Goal: Task Accomplishment & Management: Manage account settings

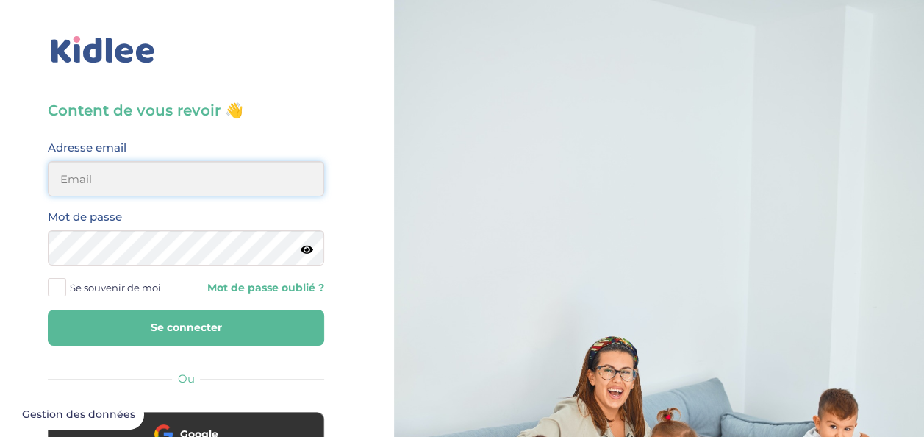
click at [256, 168] on input "email" at bounding box center [186, 178] width 276 height 35
type input "mangaaminata299@gmail.com"
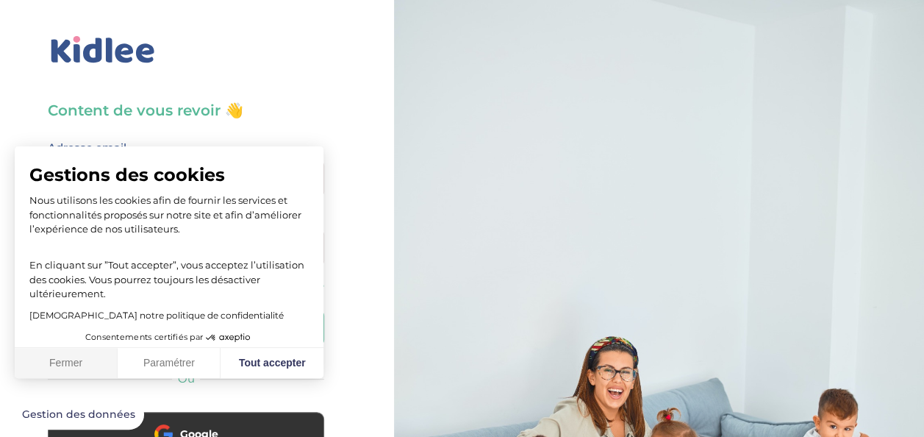
click at [67, 365] on button "Fermer" at bounding box center [66, 363] width 103 height 31
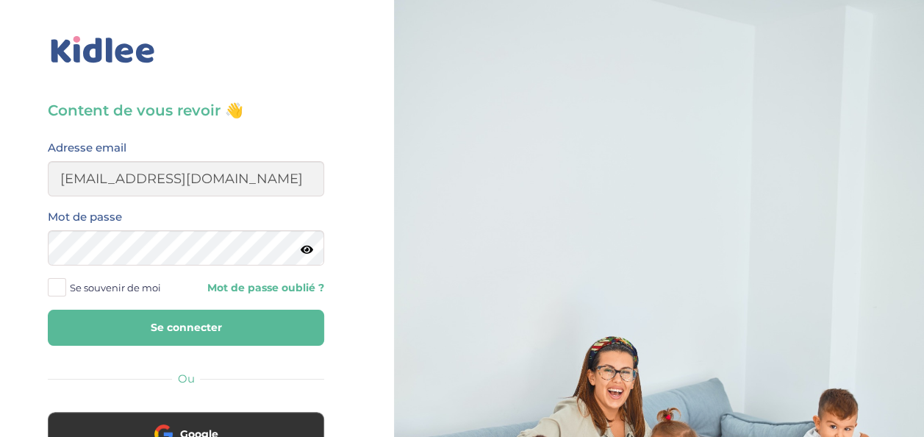
click at [308, 245] on icon at bounding box center [307, 249] width 12 height 11
click at [186, 314] on button "Se connecter" at bounding box center [186, 327] width 276 height 36
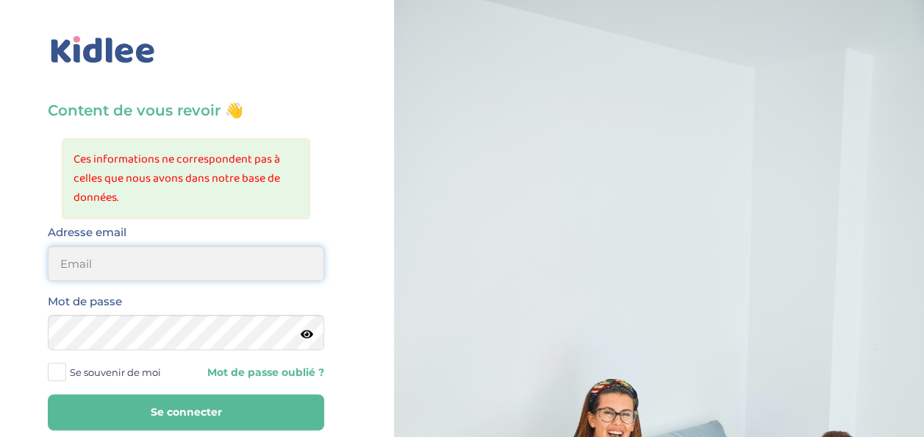
click at [179, 280] on input "email" at bounding box center [186, 262] width 276 height 35
type input "mangaaminata299@gmail.com"
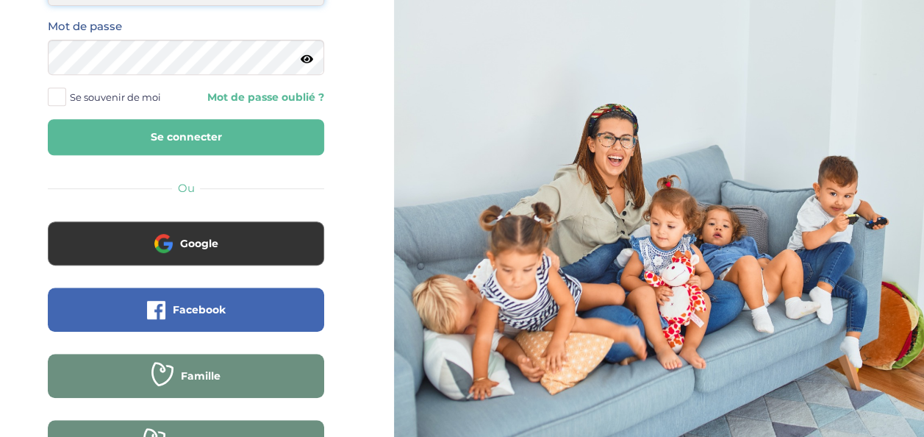
scroll to position [276, 0]
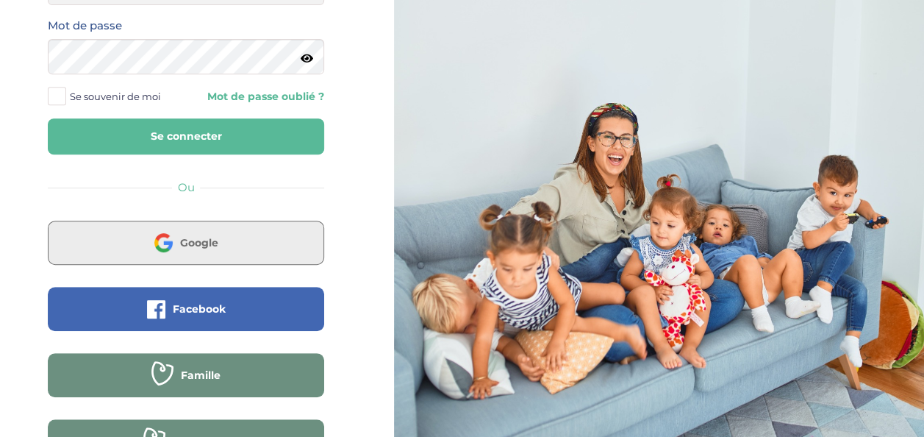
click at [182, 252] on button "Google" at bounding box center [186, 242] width 276 height 44
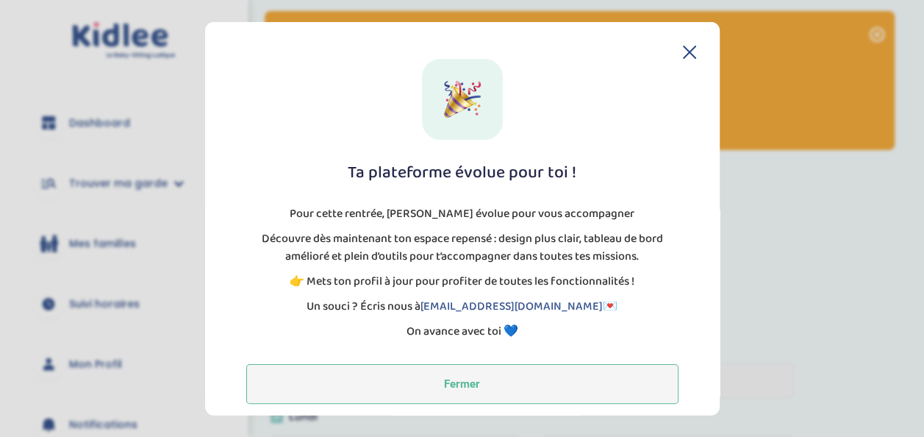
click at [476, 375] on button "Fermer" at bounding box center [462, 384] width 432 height 40
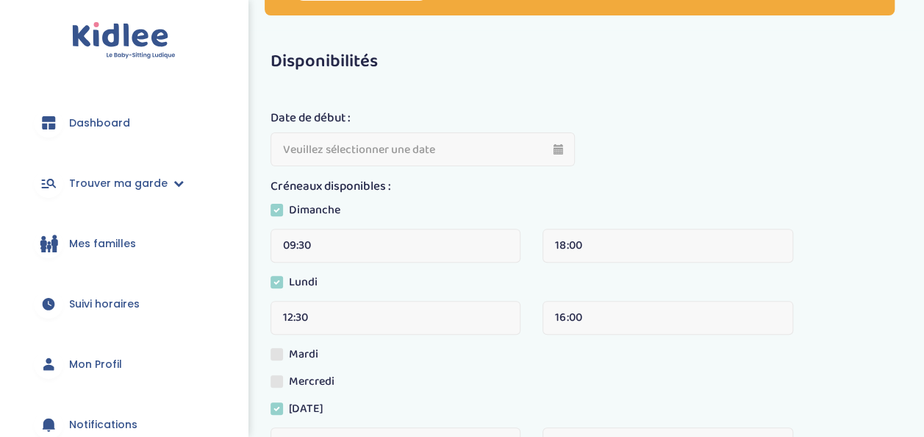
scroll to position [136, 0]
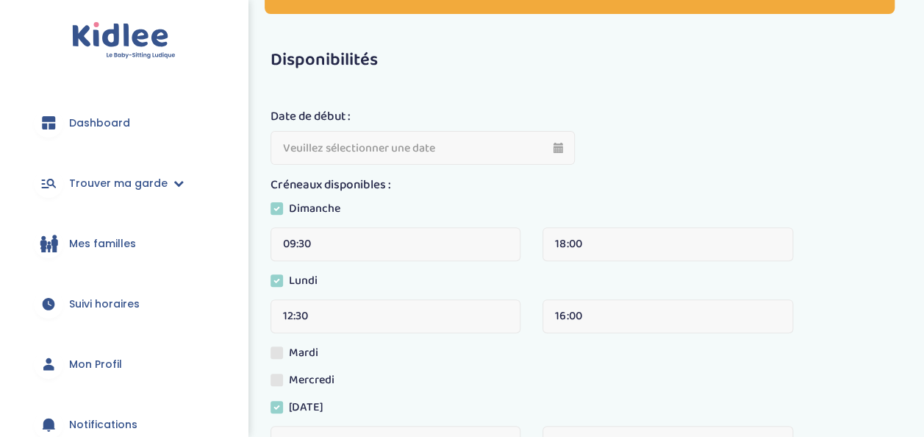
type input "01-09-2025"
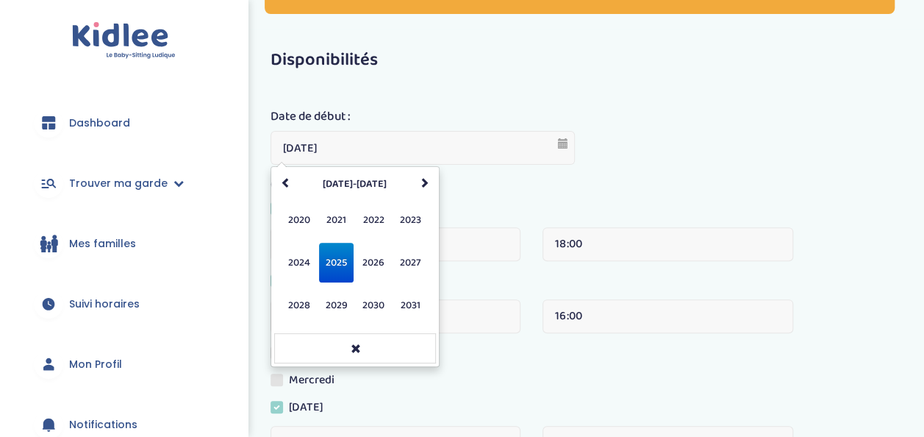
click at [563, 147] on input "01-09-2025" at bounding box center [422, 148] width 305 height 34
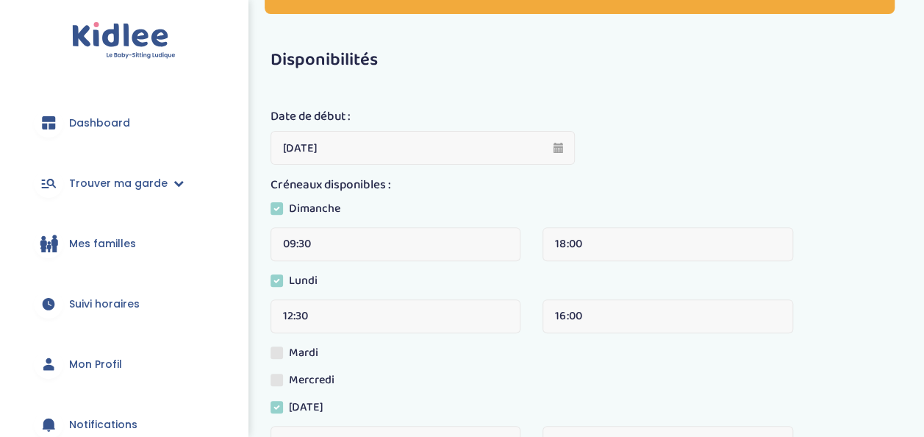
click at [506, 191] on div "Date de début : 01-09-2025 Créneaux disponibles : Dimanche 09:30 18:00 Lundi 12…" at bounding box center [585, 339] width 631 height 500
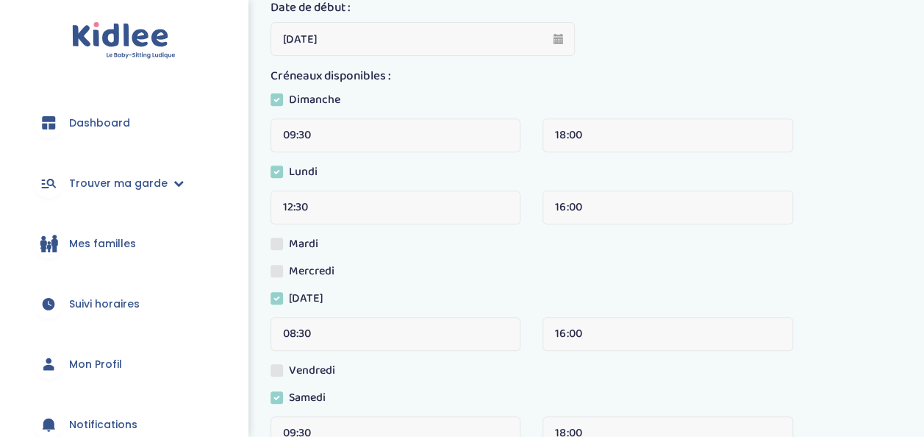
scroll to position [251, 0]
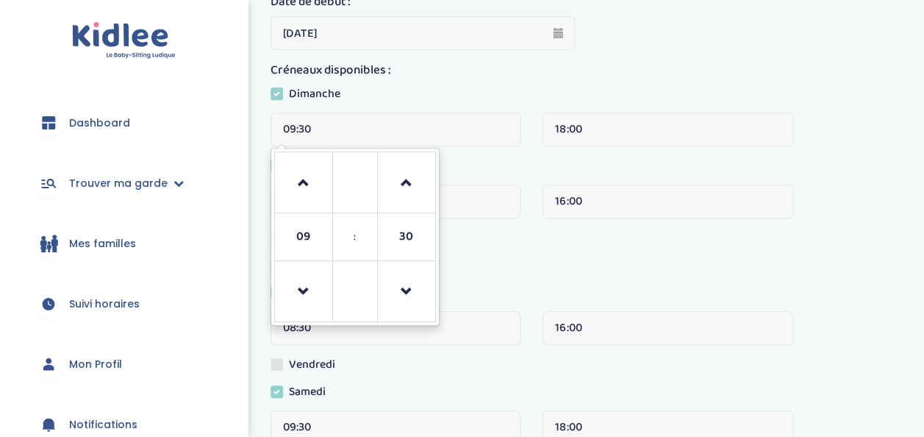
click at [398, 118] on input "09:30" at bounding box center [395, 129] width 250 height 34
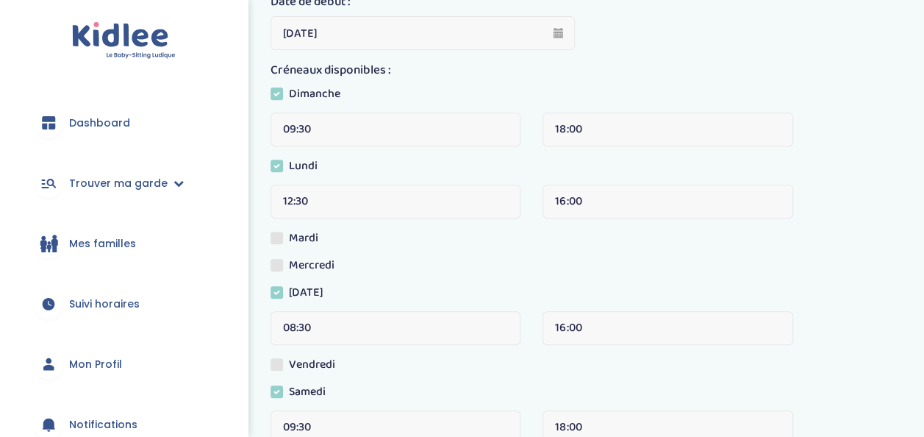
click at [388, 63] on label "Créneaux disponibles :" at bounding box center [330, 70] width 121 height 19
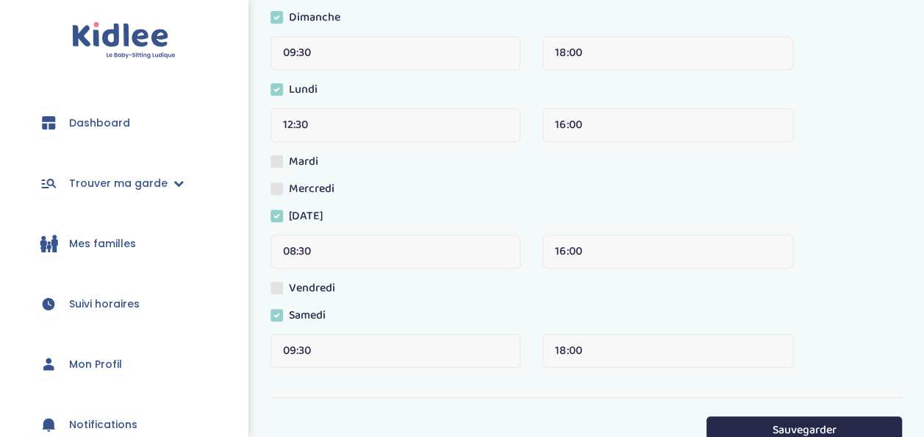
scroll to position [338, 0]
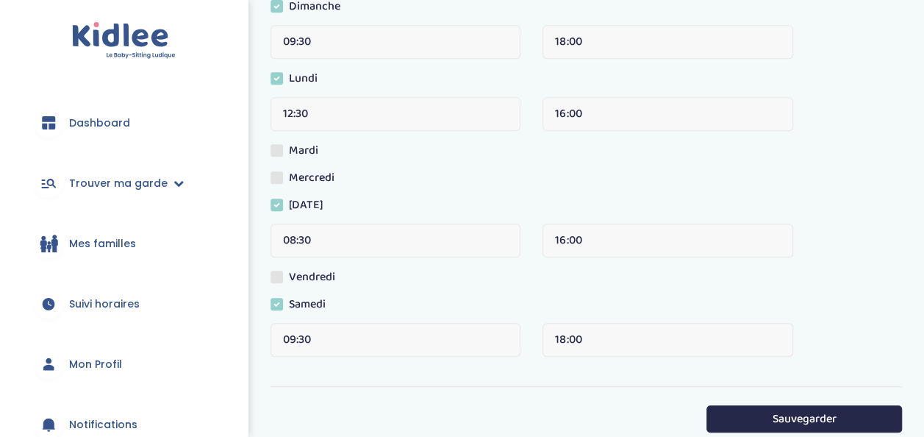
click at [285, 152] on label "Mardi" at bounding box center [299, 153] width 59 height 22
click at [0, 0] on input "Mardi" at bounding box center [0, 0] width 0 height 0
click at [271, 179] on span at bounding box center [276, 177] width 12 height 12
click at [0, 0] on input "Mercredi" at bounding box center [0, 0] width 0 height 0
click at [270, 281] on label "Vendredi" at bounding box center [308, 279] width 76 height 22
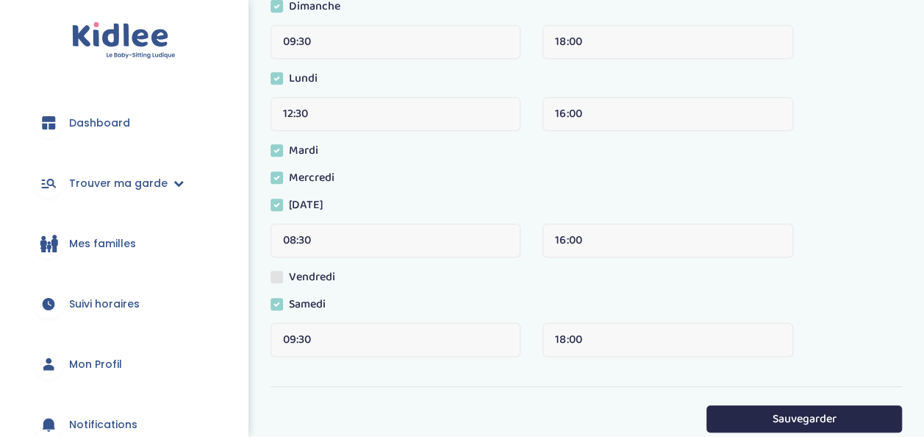
click at [0, 0] on input "Vendredi" at bounding box center [0, 0] width 0 height 0
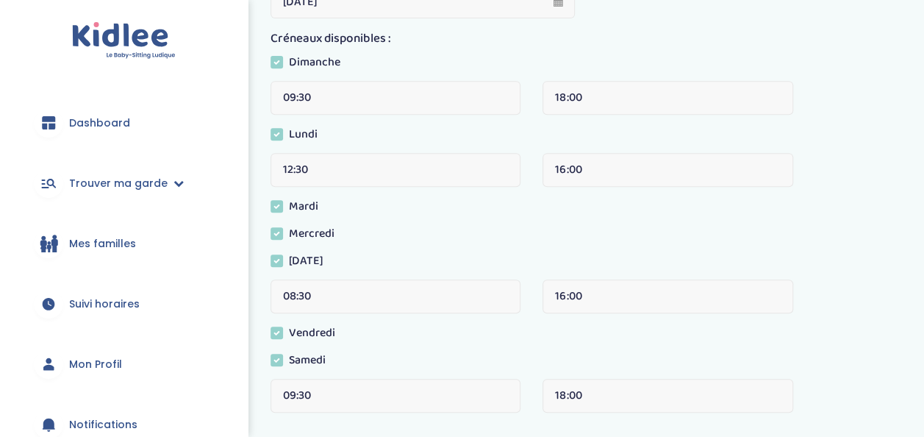
scroll to position [283, 0]
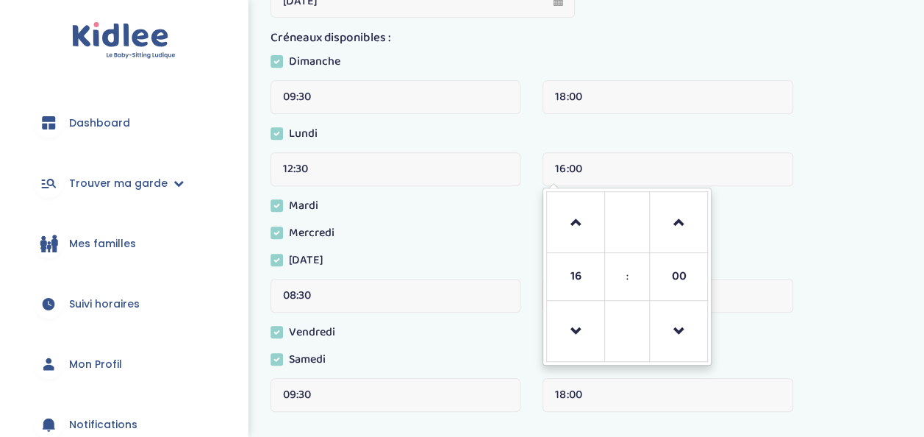
click at [568, 162] on input "16:00" at bounding box center [667, 169] width 250 height 34
click at [571, 213] on span at bounding box center [576, 223] width 40 height 40
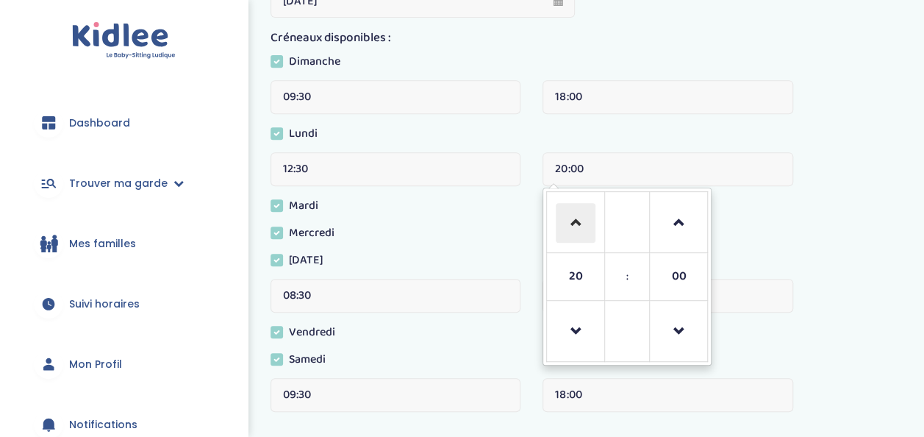
click at [571, 213] on span at bounding box center [576, 223] width 40 height 40
click at [567, 337] on span at bounding box center [576, 332] width 40 height 40
type input "21:00"
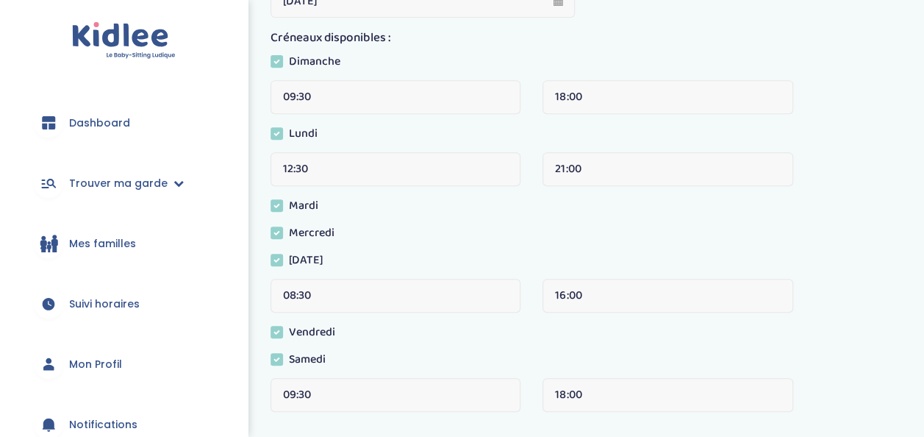
click at [519, 244] on div "Mercredi" at bounding box center [585, 237] width 631 height 27
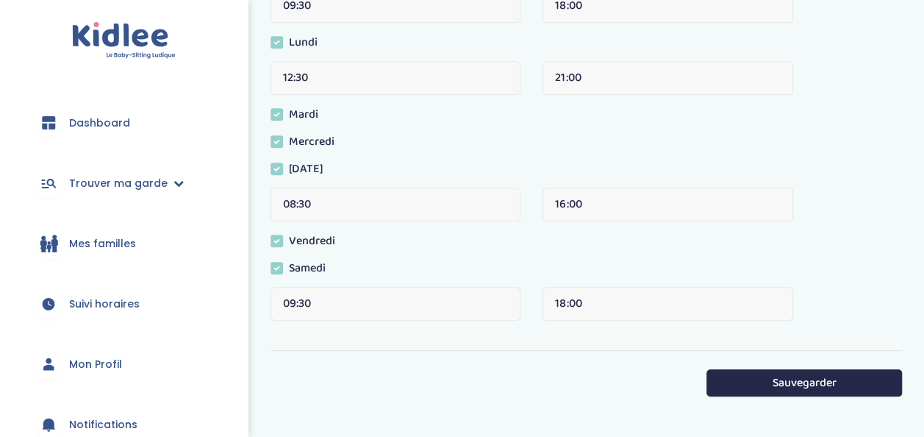
scroll to position [0, 0]
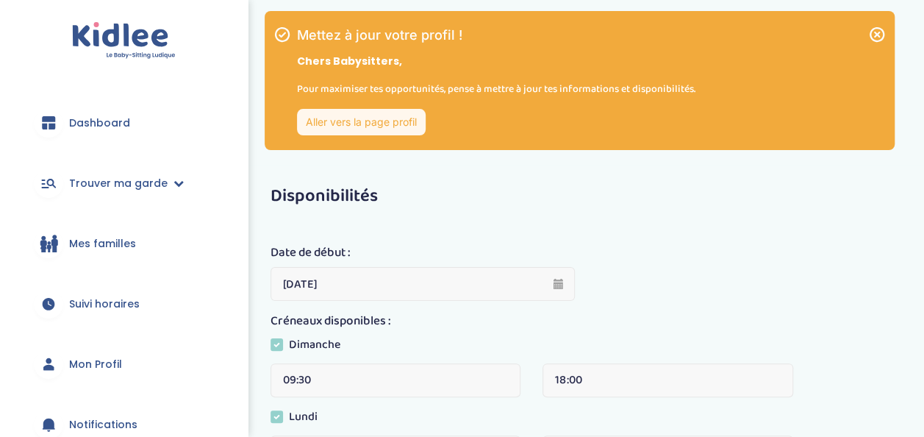
click at [394, 126] on link "Aller vers la page profil" at bounding box center [361, 122] width 129 height 26
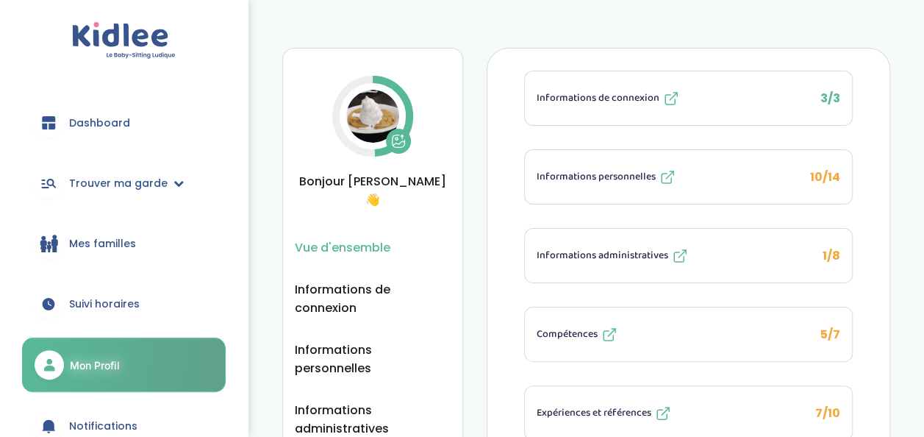
click at [394, 126] on img at bounding box center [372, 116] width 53 height 53
click at [613, 184] on div "Informations personnelles" at bounding box center [607, 177] width 140 height 18
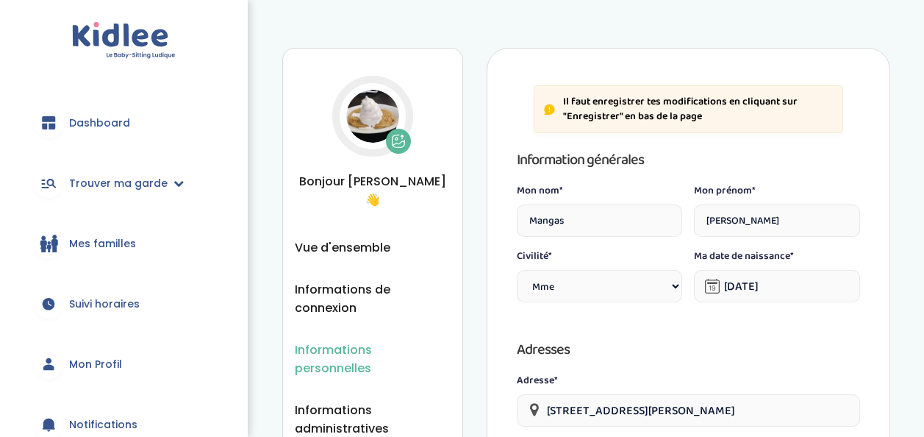
select select "1"
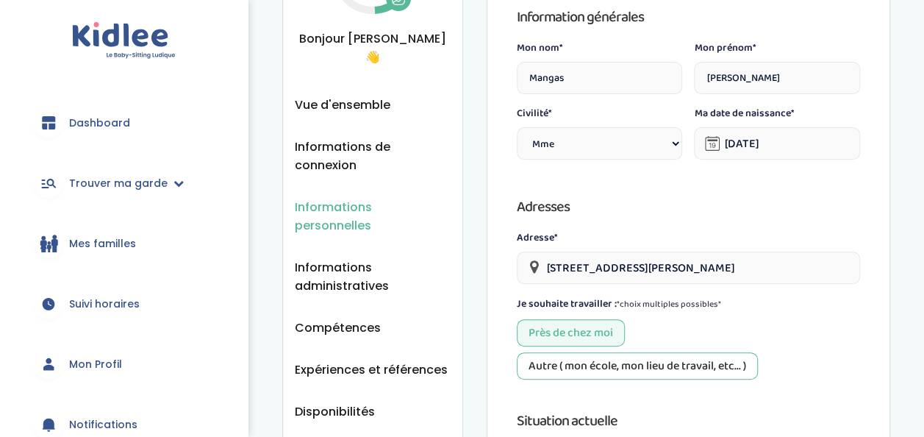
scroll to position [155, 0]
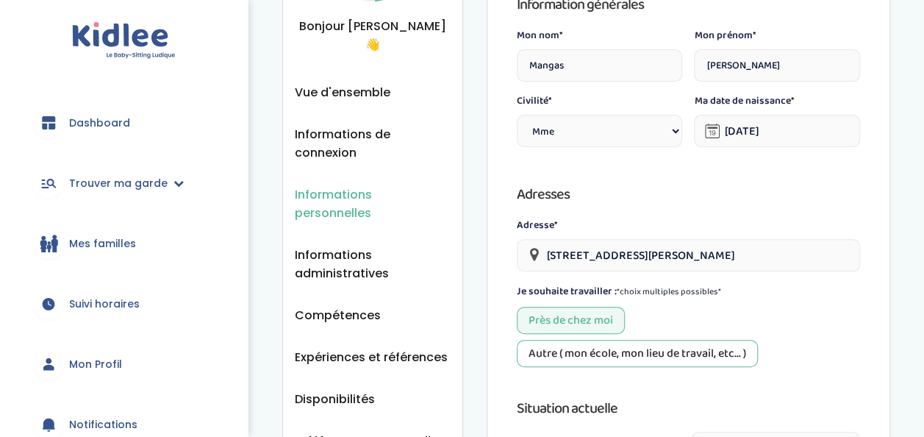
click at [714, 128] on icon at bounding box center [712, 130] width 15 height 15
click at [747, 130] on input "[DATE]" at bounding box center [777, 131] width 166 height 32
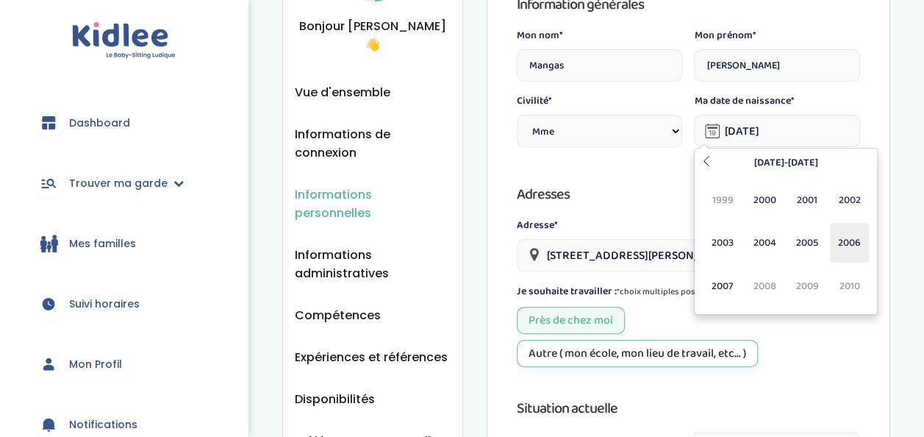
click at [832, 238] on span "2006" at bounding box center [849, 243] width 39 height 40
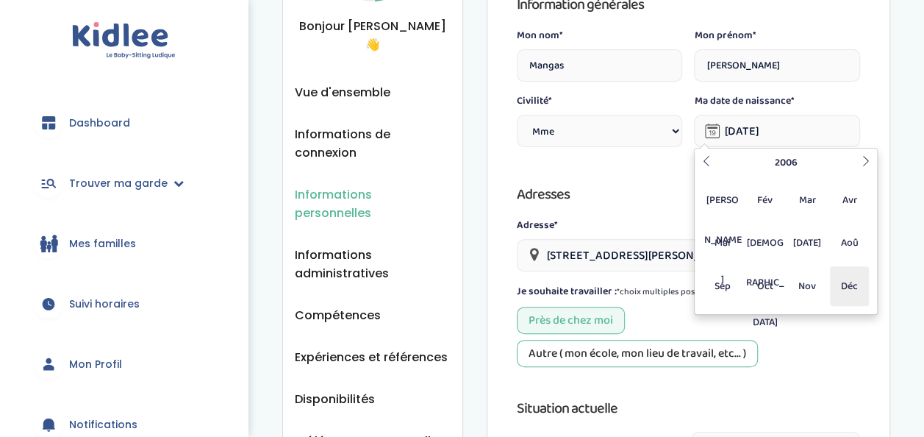
click at [839, 282] on span "Déc" at bounding box center [849, 286] width 39 height 40
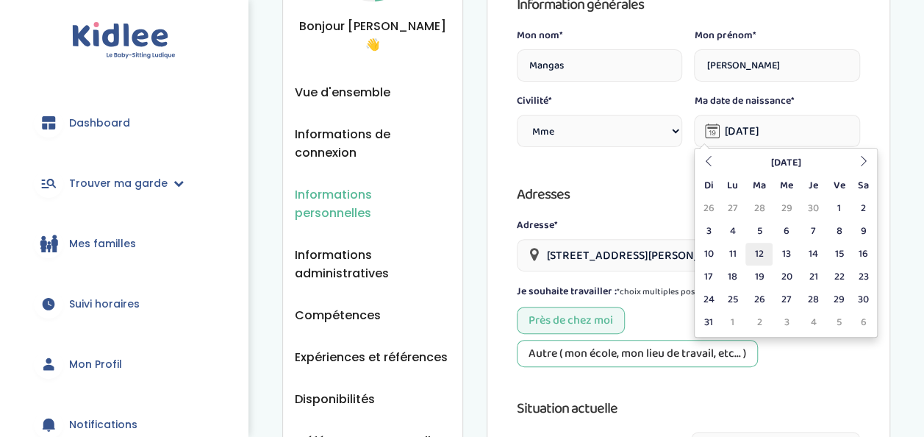
click at [760, 261] on td "12" at bounding box center [758, 254] width 27 height 23
type input "[DATE]"
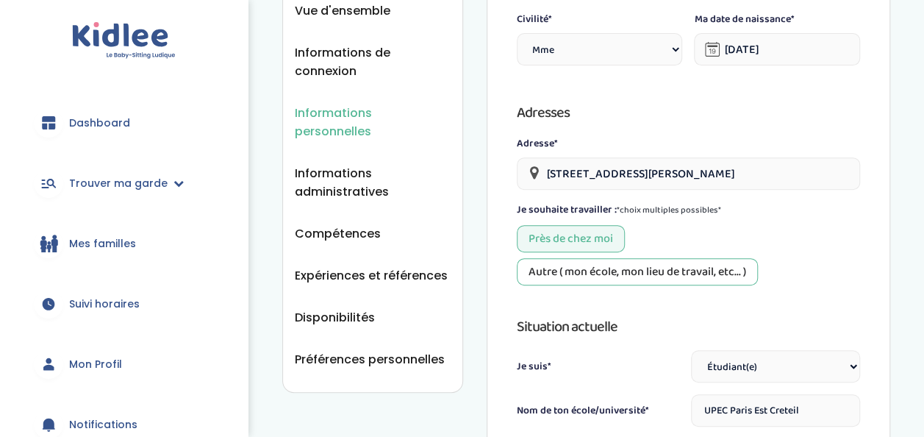
scroll to position [270, 0]
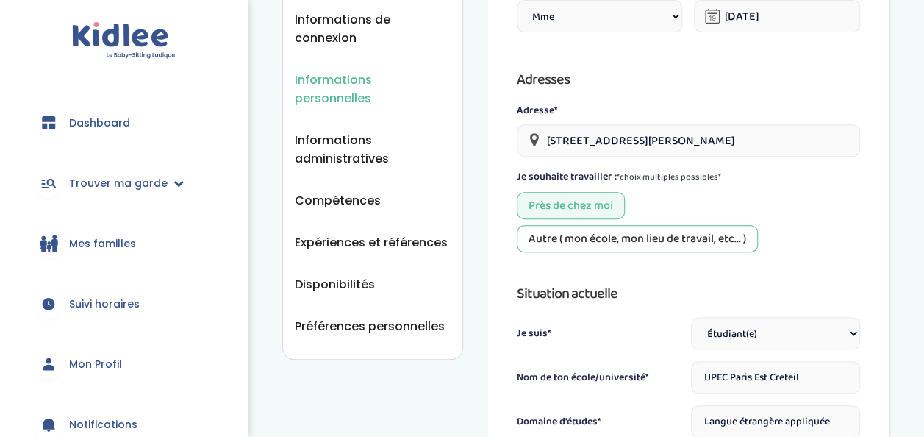
click at [791, 151] on input "[STREET_ADDRESS][PERSON_NAME]" at bounding box center [688, 140] width 343 height 32
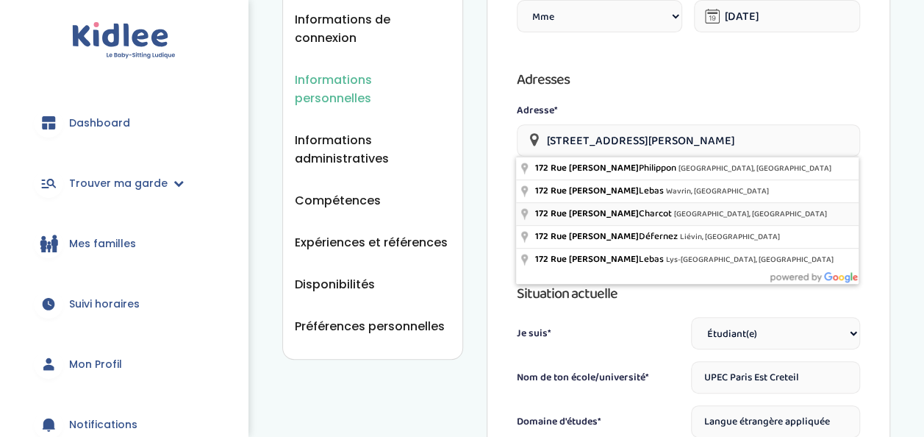
type input "[STREET_ADDRESS][PERSON_NAME]"
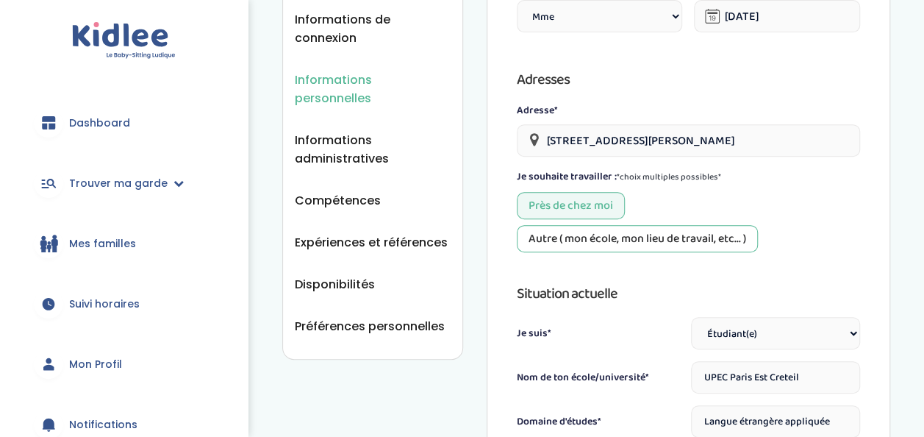
click at [697, 237] on div "Autre ( mon école, mon lieu de travail, etc... )" at bounding box center [637, 238] width 241 height 27
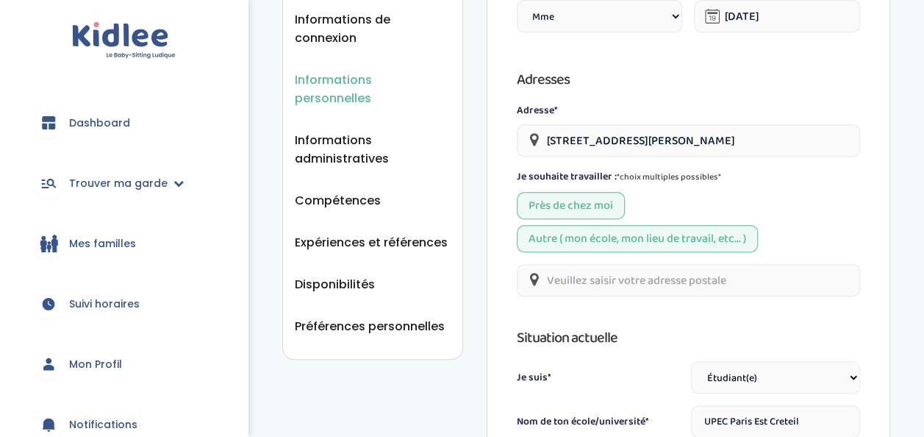
scroll to position [282, 0]
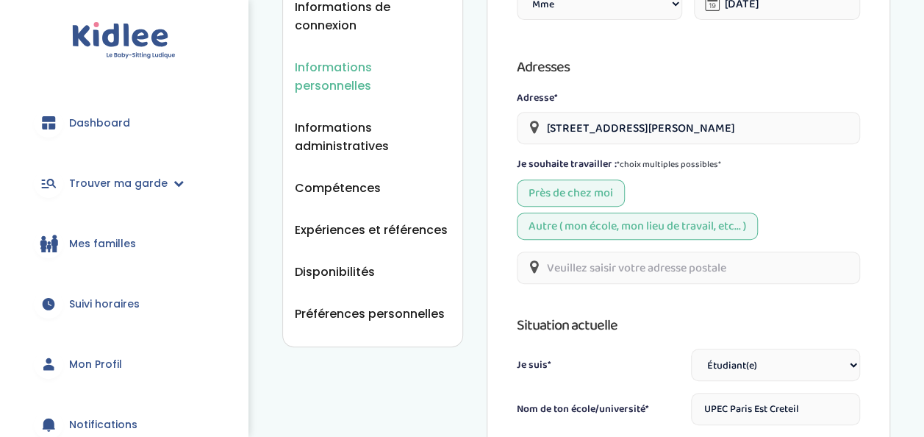
click at [691, 234] on div "Autre ( mon école, mon lieu de travail, etc... )" at bounding box center [637, 225] width 241 height 27
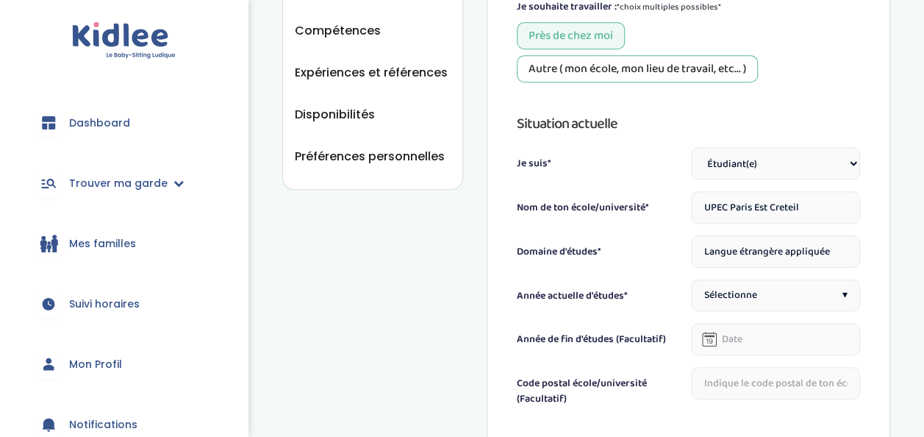
scroll to position [443, 0]
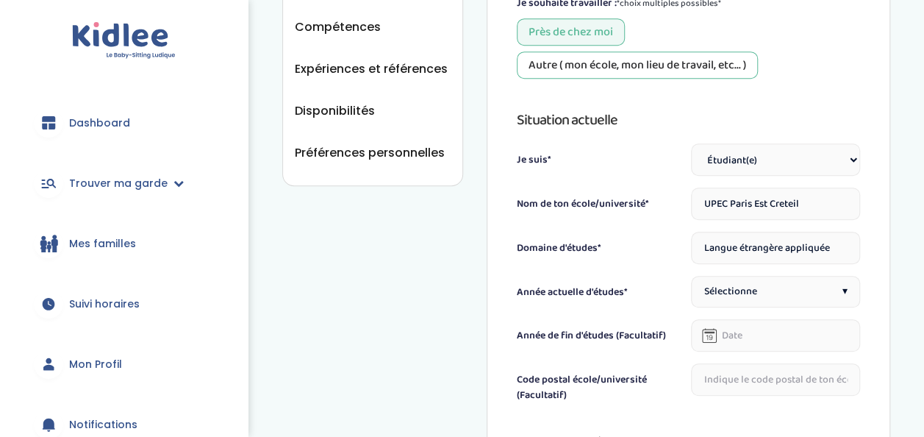
click at [789, 297] on div "Sélectionne ▾" at bounding box center [775, 292] width 169 height 32
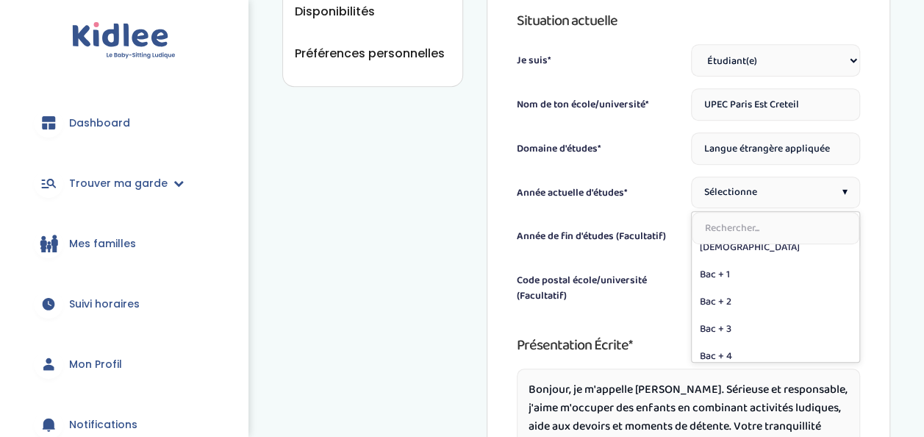
scroll to position [174, 0]
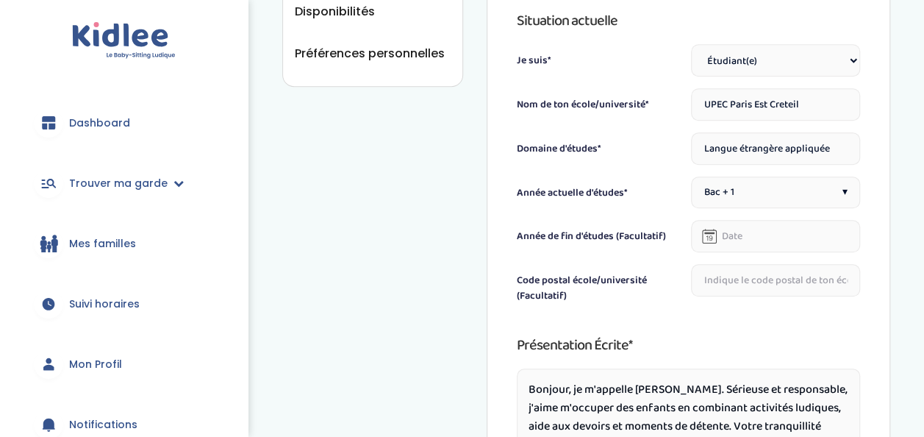
click at [757, 272] on input "text" at bounding box center [775, 280] width 169 height 32
type input "ç"
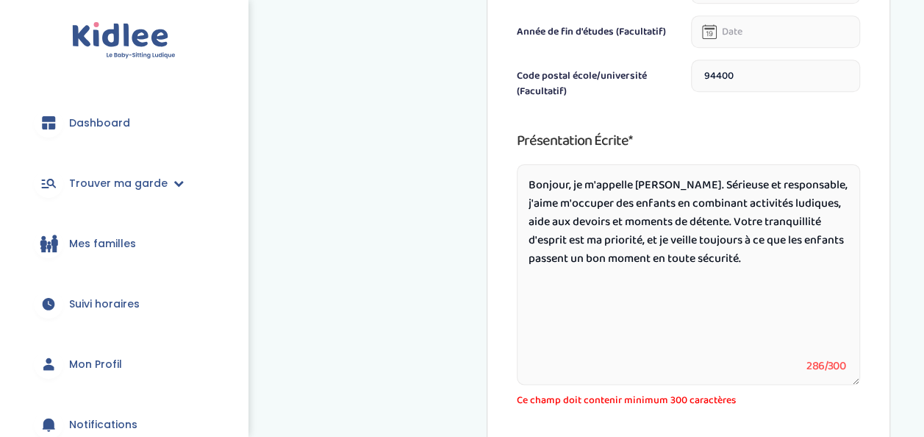
scroll to position [745, 0]
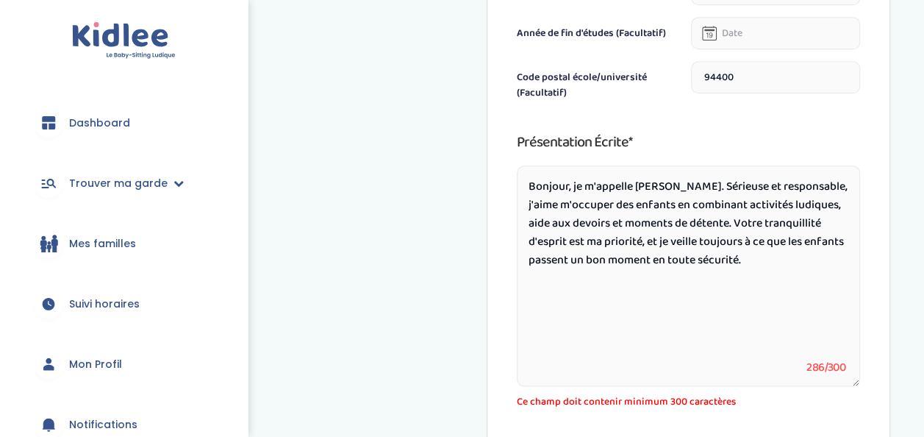
type input "94400"
click at [683, 184] on textarea "Bonjour, je m'appelle [PERSON_NAME]. Sérieuse et responsable, j'aime m'occuper …" at bounding box center [688, 275] width 343 height 220
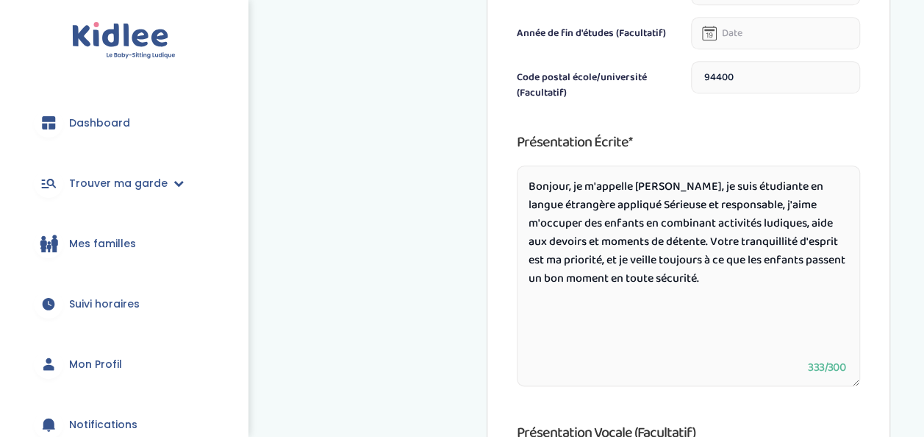
drag, startPoint x: 630, startPoint y: 206, endPoint x: 695, endPoint y: 301, distance: 115.8
click at [695, 301] on textarea "Bonjour, je m'appelle [PERSON_NAME], je suis étudiante en langue étrangère appl…" at bounding box center [688, 275] width 343 height 220
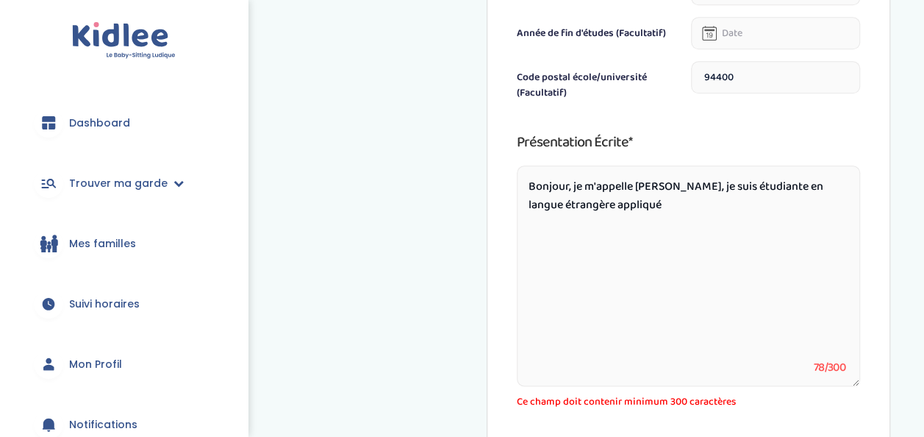
click at [767, 184] on textarea "Bonjour, je m'appelle [PERSON_NAME], je suis étudiante en langue étrangère appl…" at bounding box center [688, 275] width 343 height 220
click at [689, 202] on textarea "Bonjour, je m'appelle [PERSON_NAME], je suis étudiante en faculté de langue étr…" at bounding box center [688, 275] width 343 height 220
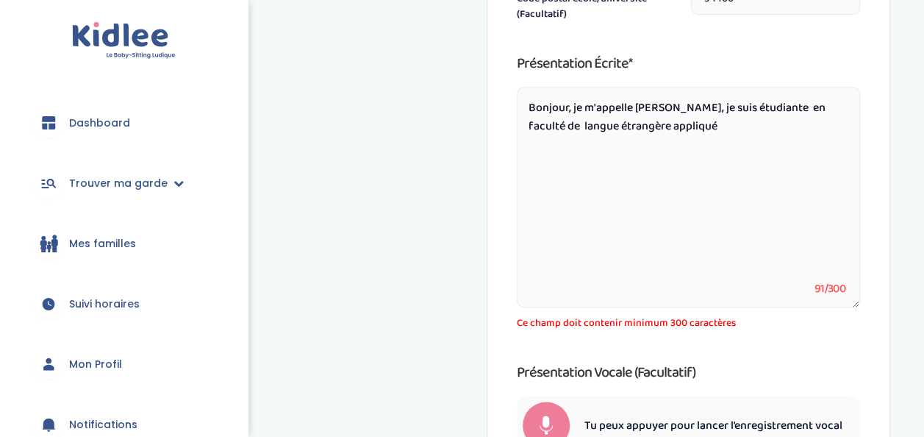
scroll to position [825, 0]
type textarea "Bonjour, je m'appelle [PERSON_NAME], je suis étudiante en faculté de langue étr…"
click at [134, 185] on span "Trouver ma garde" at bounding box center [118, 183] width 98 height 15
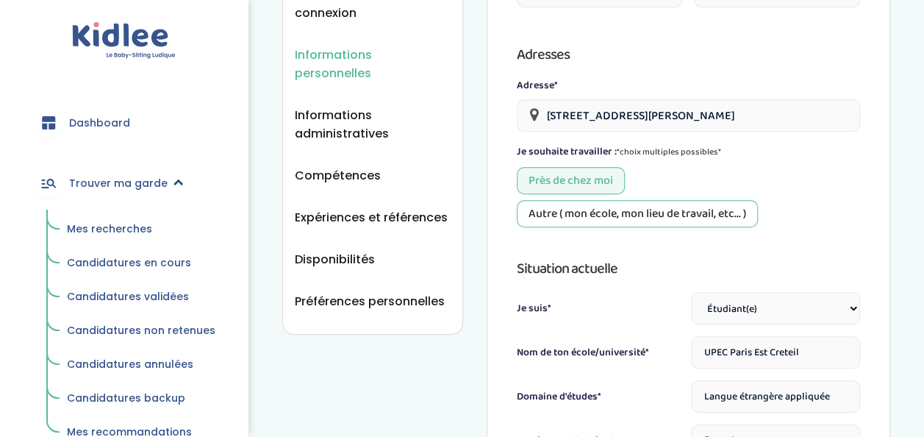
scroll to position [248, 0]
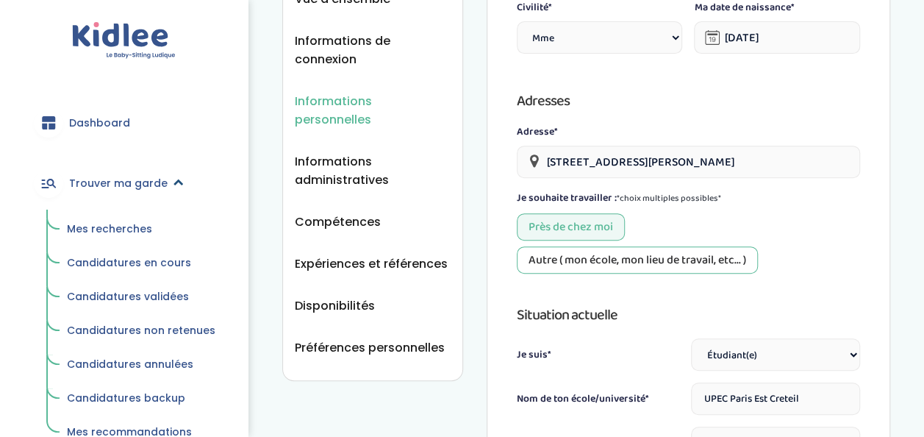
scroll to position [825, 0]
